Goal: Communication & Community: Answer question/provide support

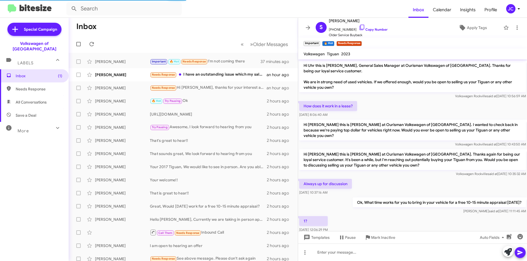
scroll to position [87, 0]
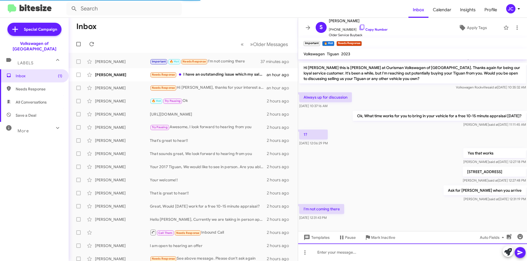
click at [335, 253] on div at bounding box center [412, 253] width 229 height 18
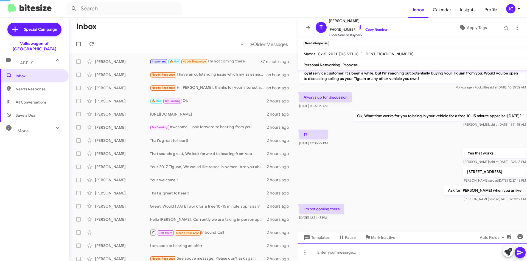
scroll to position [0, 0]
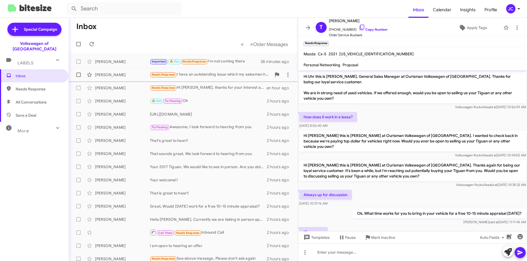
click at [184, 71] on div "Therese Erlich Needs Response I have an outstanding issue which my salesman has…" at bounding box center [183, 74] width 220 height 11
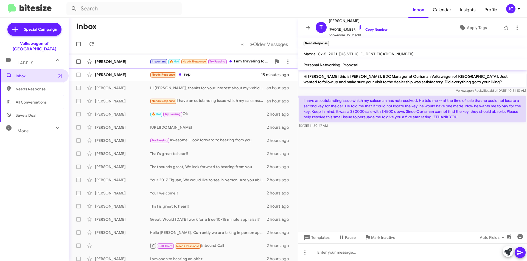
click at [126, 62] on div "Steve Uhr" at bounding box center [122, 61] width 55 height 5
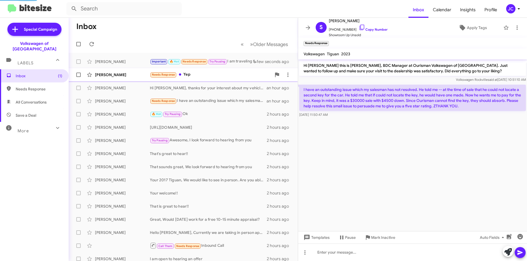
scroll to position [127, 0]
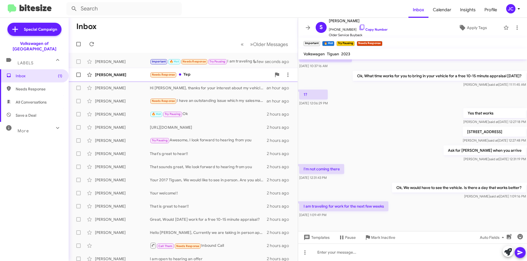
click at [201, 79] on div "Craig Konicoff Needs Response Yep 18 minutes ago" at bounding box center [183, 74] width 220 height 11
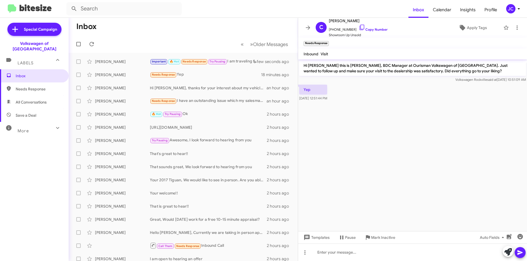
click at [509, 6] on div "JC" at bounding box center [510, 8] width 9 height 9
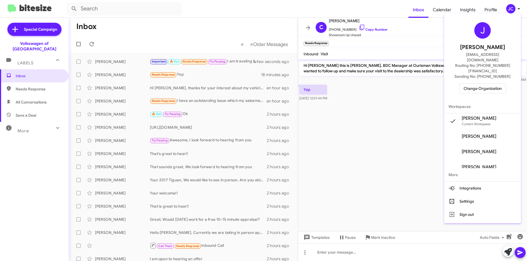
click at [487, 84] on span "Change Organization" at bounding box center [482, 88] width 38 height 9
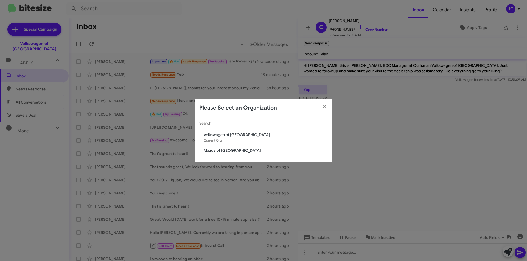
click at [220, 151] on span "Mazda of [GEOGRAPHIC_DATA]" at bounding box center [266, 150] width 124 height 5
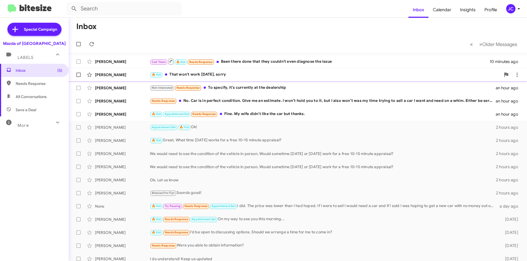
click at [225, 71] on div "Talia Pearl 🔥 Hot That won't work today, sorry an hour ago" at bounding box center [297, 74] width 449 height 11
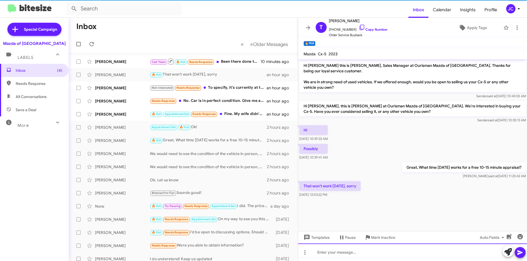
click at [363, 249] on div at bounding box center [412, 253] width 229 height 18
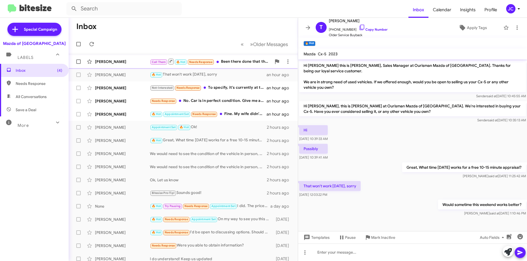
click at [229, 62] on div "Call Them 🔥 Hot Needs Response Been there done that they couldn't even diagnose…" at bounding box center [211, 61] width 122 height 7
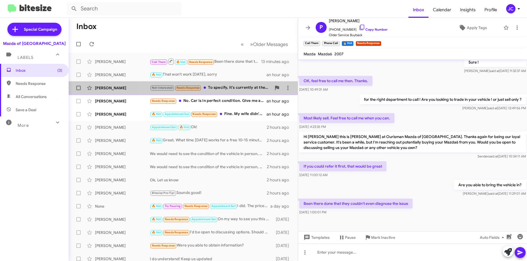
click at [217, 83] on div "Matthew Taylor Not-Interested Needs Response To specify, it's currently at the …" at bounding box center [183, 88] width 220 height 11
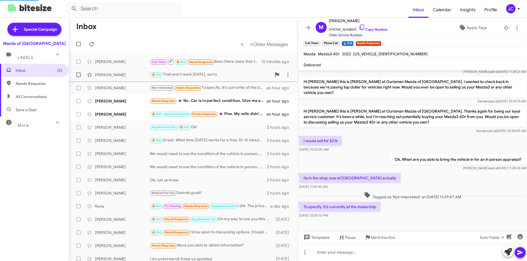
scroll to position [69, 0]
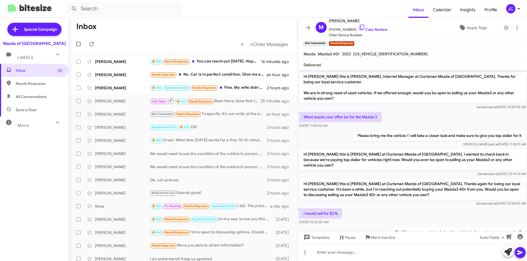
scroll to position [69, 0]
